Goal: Transaction & Acquisition: Purchase product/service

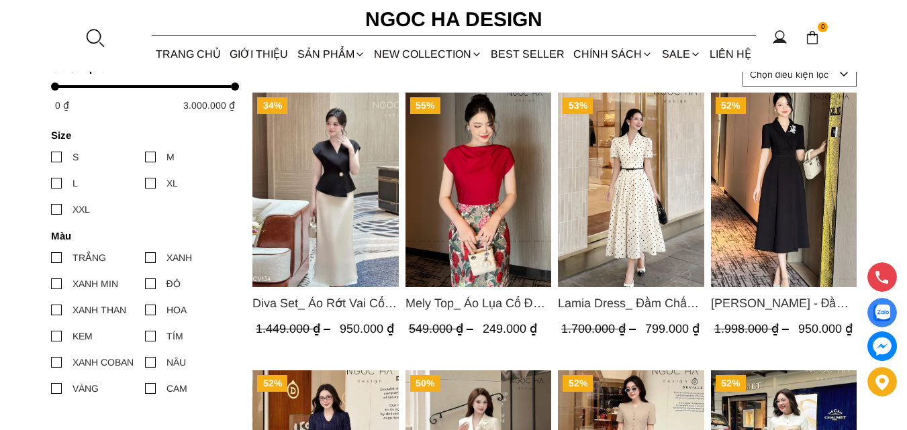
scroll to position [604, 0]
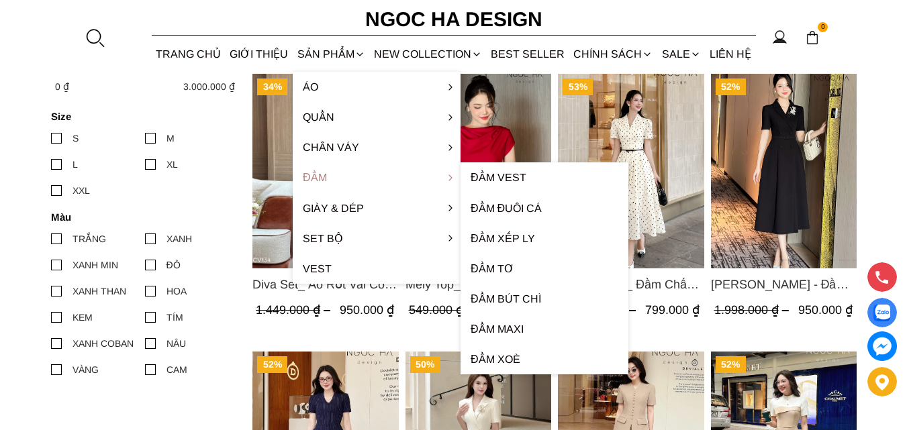
click at [326, 175] on link "Đầm" at bounding box center [377, 177] width 168 height 30
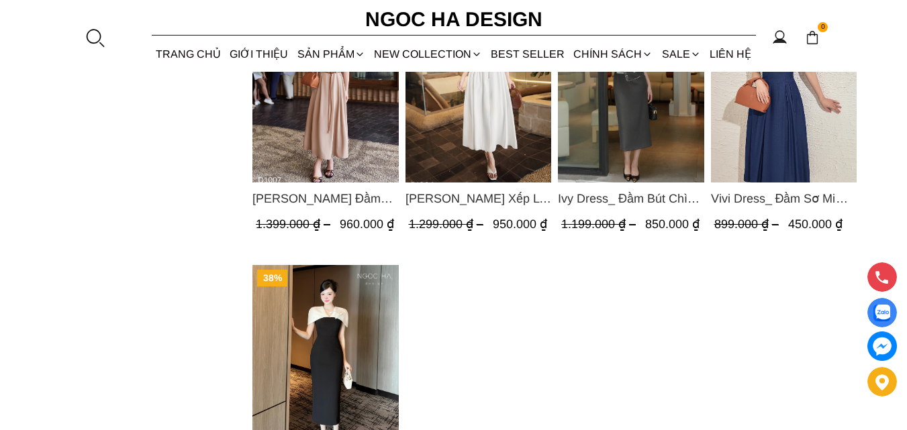
scroll to position [1208, 0]
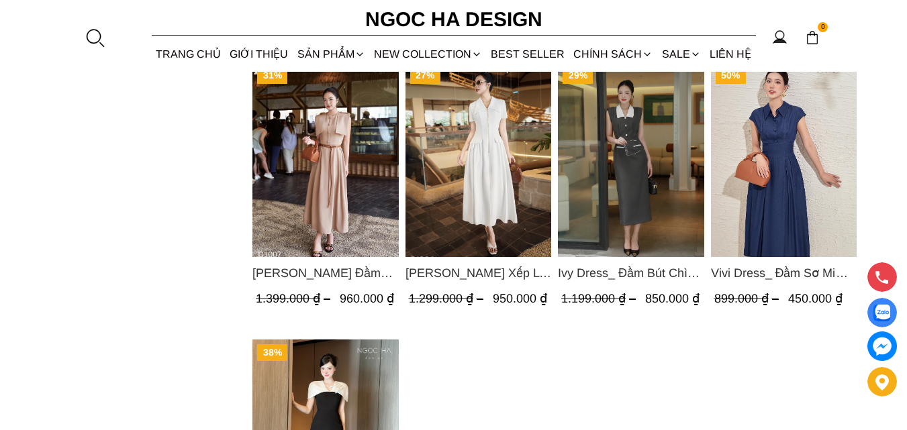
click at [603, 209] on img "Product image - Ivy Dress_ Đầm Bút Chì Vai Chờm Màu Ghi Mix Cổ Trắng D1005" at bounding box center [631, 159] width 146 height 195
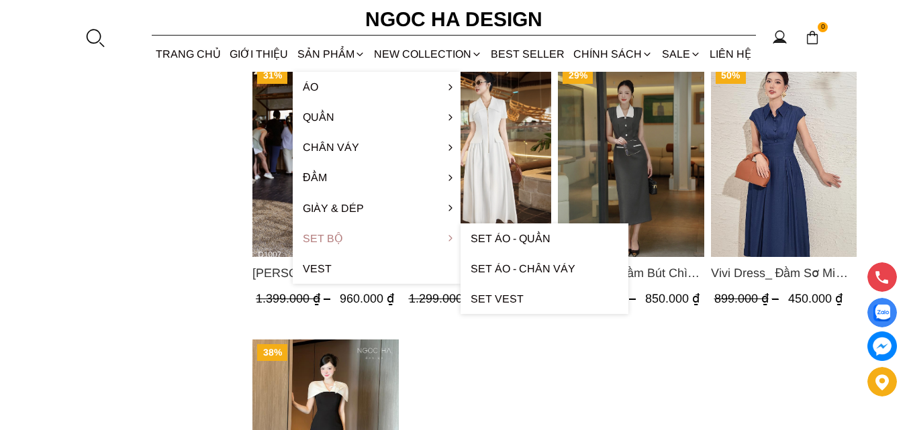
click at [326, 237] on link "Set Bộ" at bounding box center [377, 239] width 168 height 30
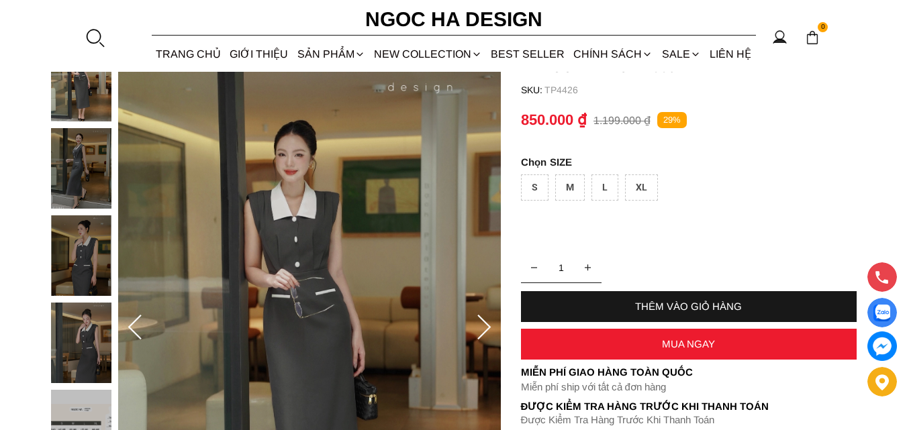
scroll to position [201, 0]
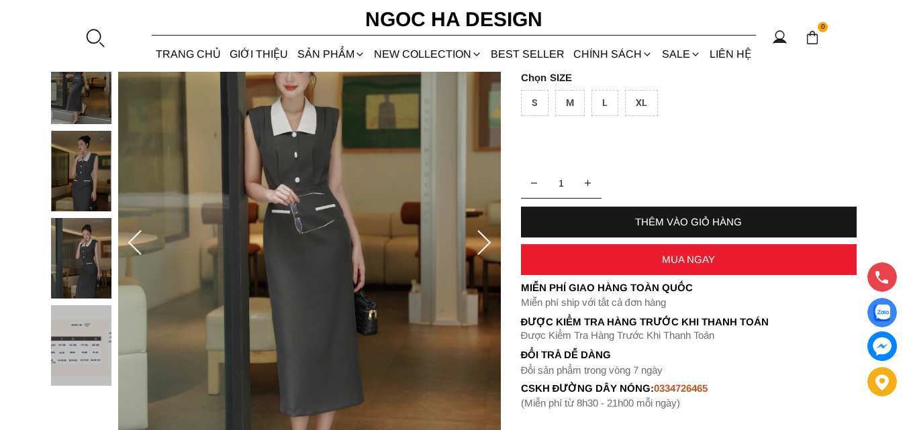
click at [491, 243] on icon at bounding box center [484, 243] width 27 height 27
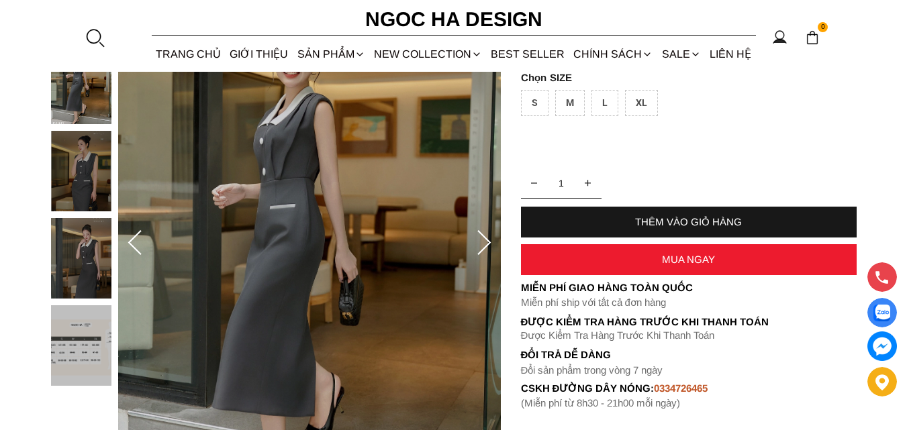
click at [491, 243] on icon at bounding box center [484, 243] width 27 height 27
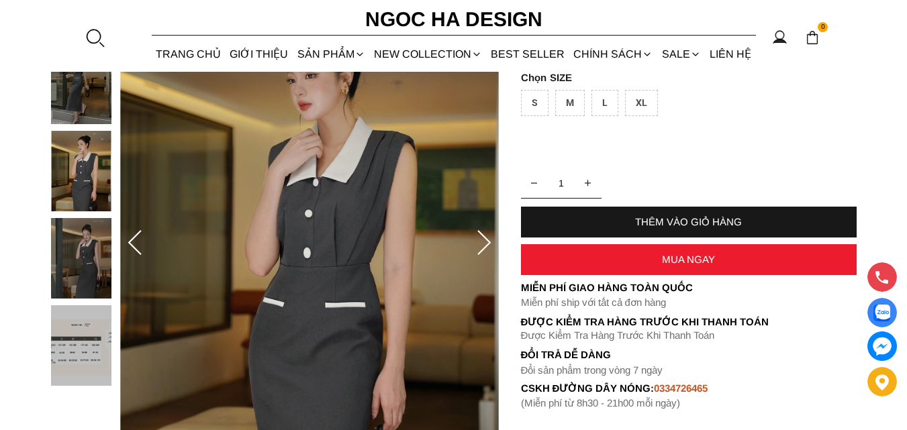
click at [487, 243] on icon at bounding box center [484, 243] width 27 height 27
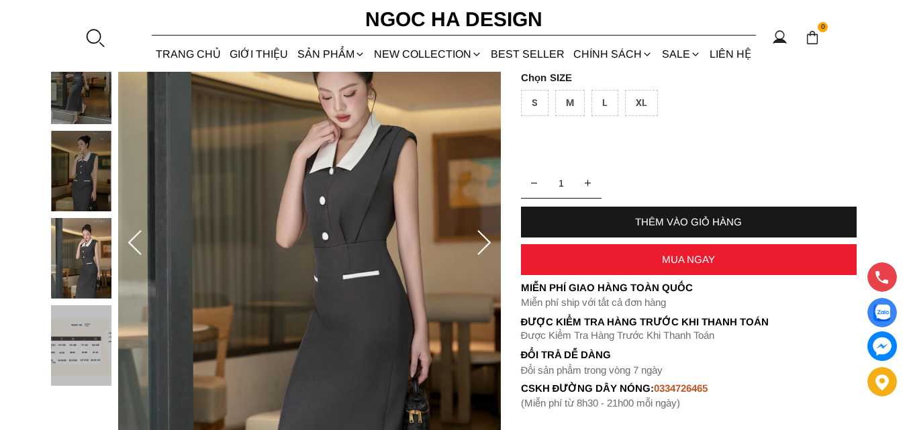
click at [483, 244] on icon at bounding box center [484, 243] width 27 height 27
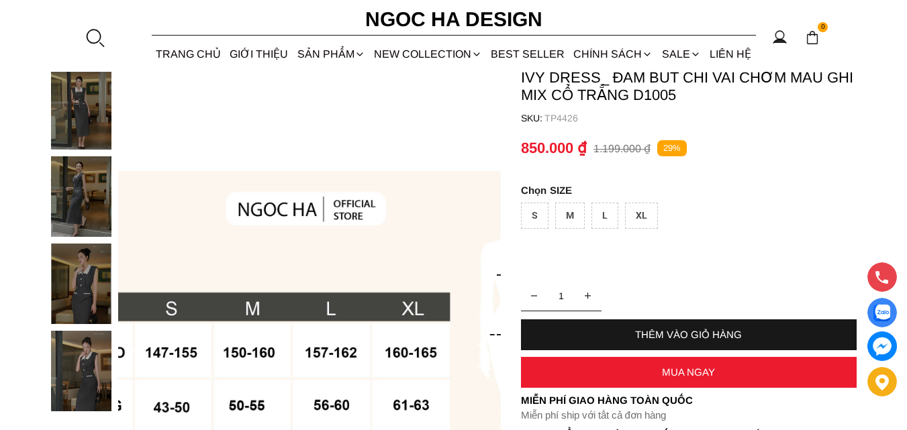
scroll to position [67, 0]
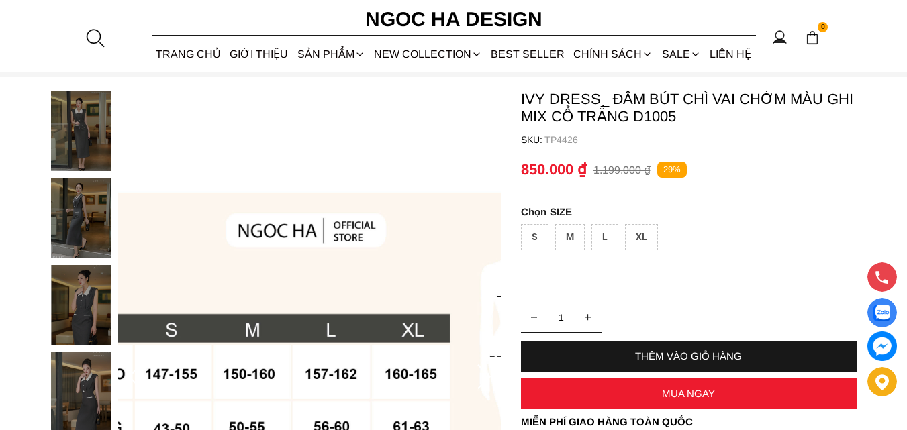
click at [92, 210] on img at bounding box center [81, 218] width 60 height 81
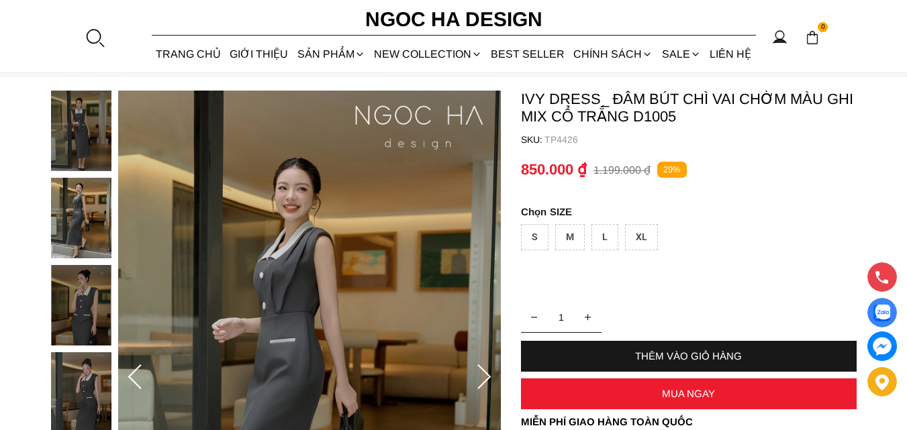
click at [80, 138] on img at bounding box center [81, 131] width 60 height 81
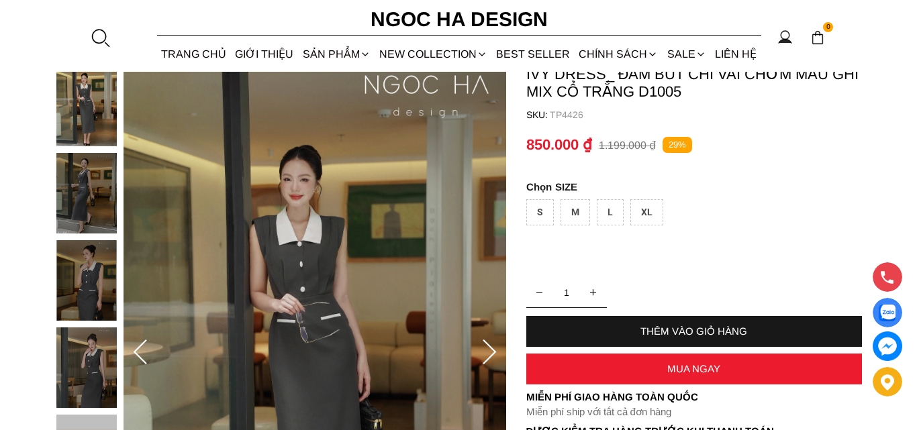
scroll to position [134, 0]
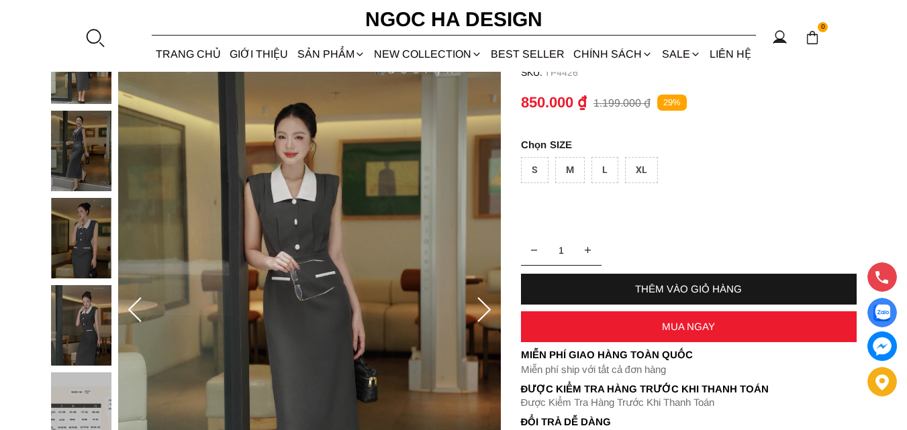
click at [320, 195] on img at bounding box center [309, 310] width 383 height 574
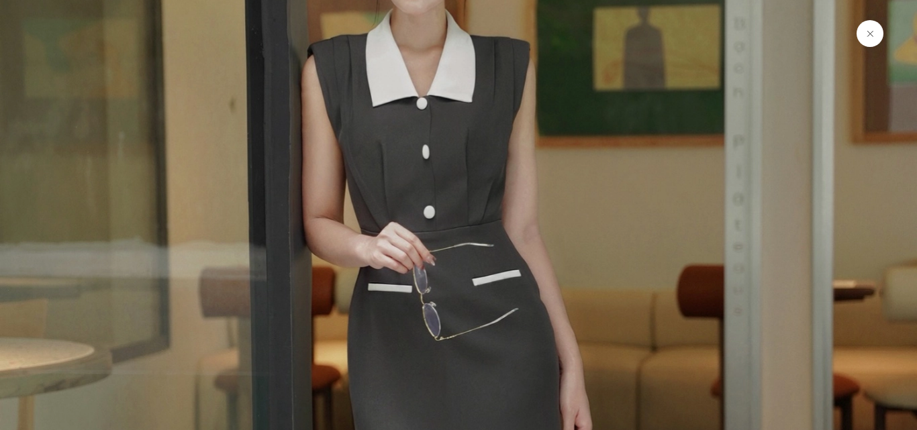
scroll to position [336, 0]
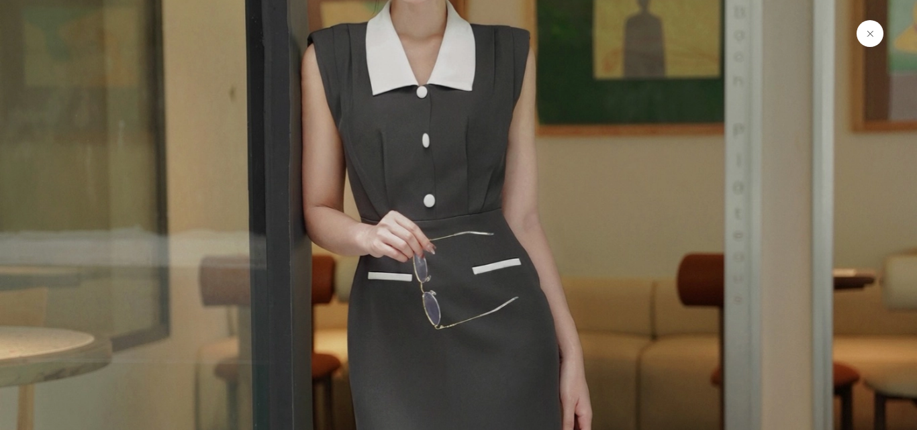
click at [308, 218] on img at bounding box center [458, 352] width 917 height 1376
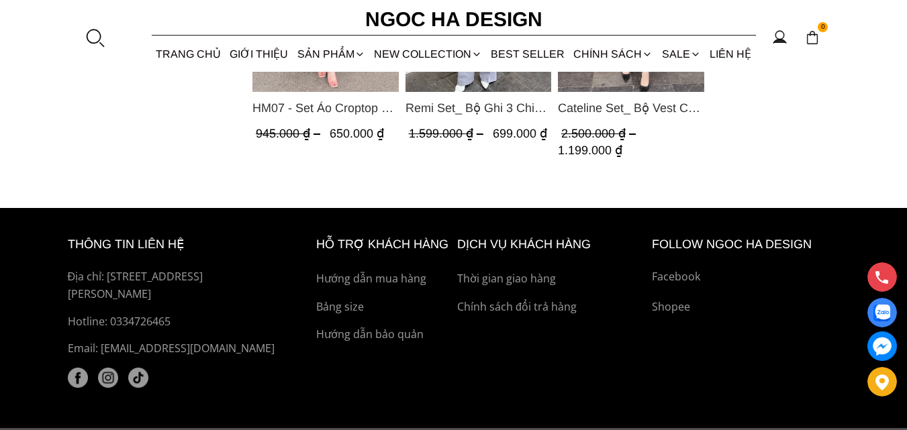
scroll to position [1391, 0]
